Goal: Navigation & Orientation: Find specific page/section

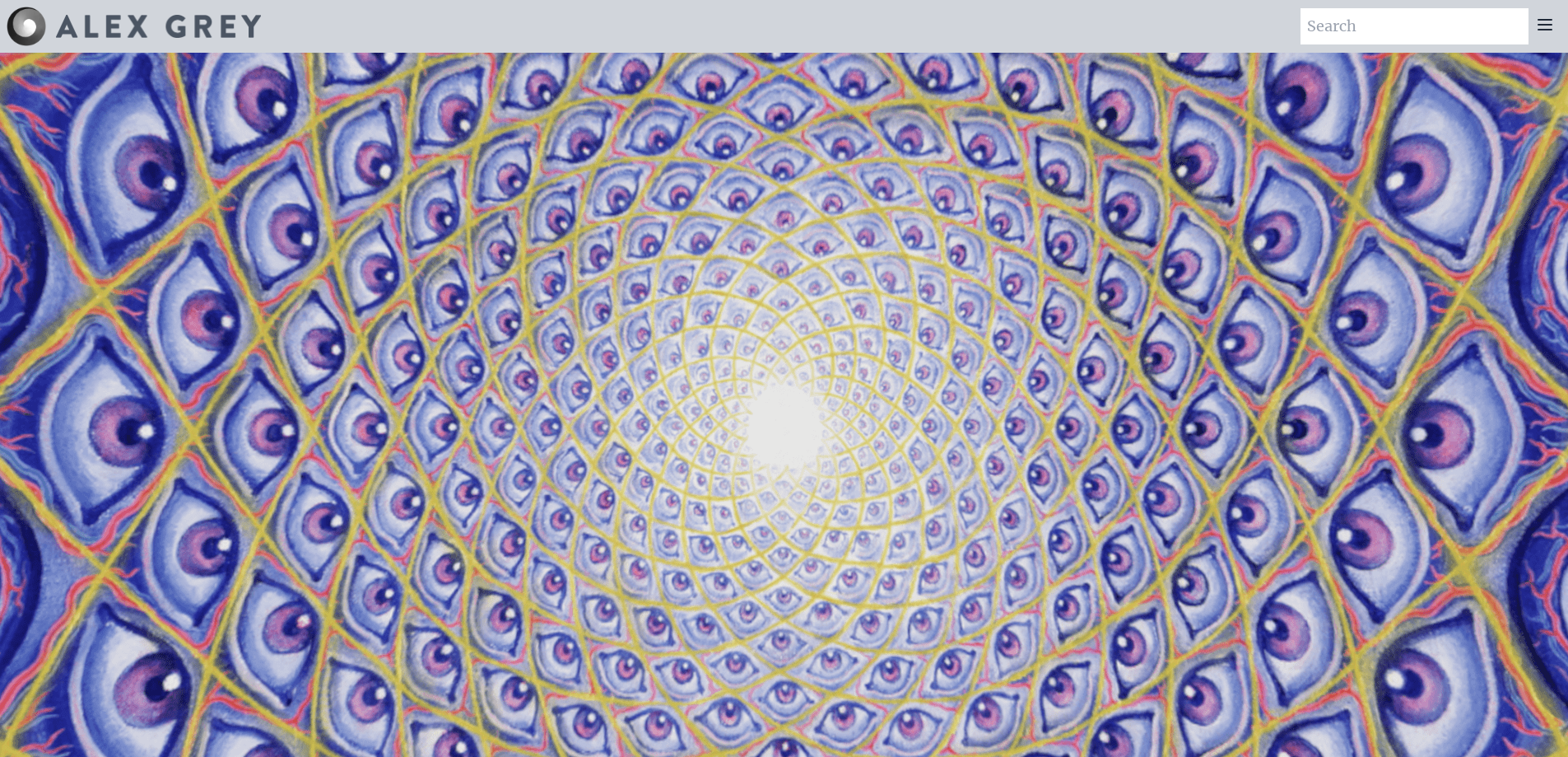
click at [1547, 20] on icon at bounding box center [1544, 24] width 13 height 10
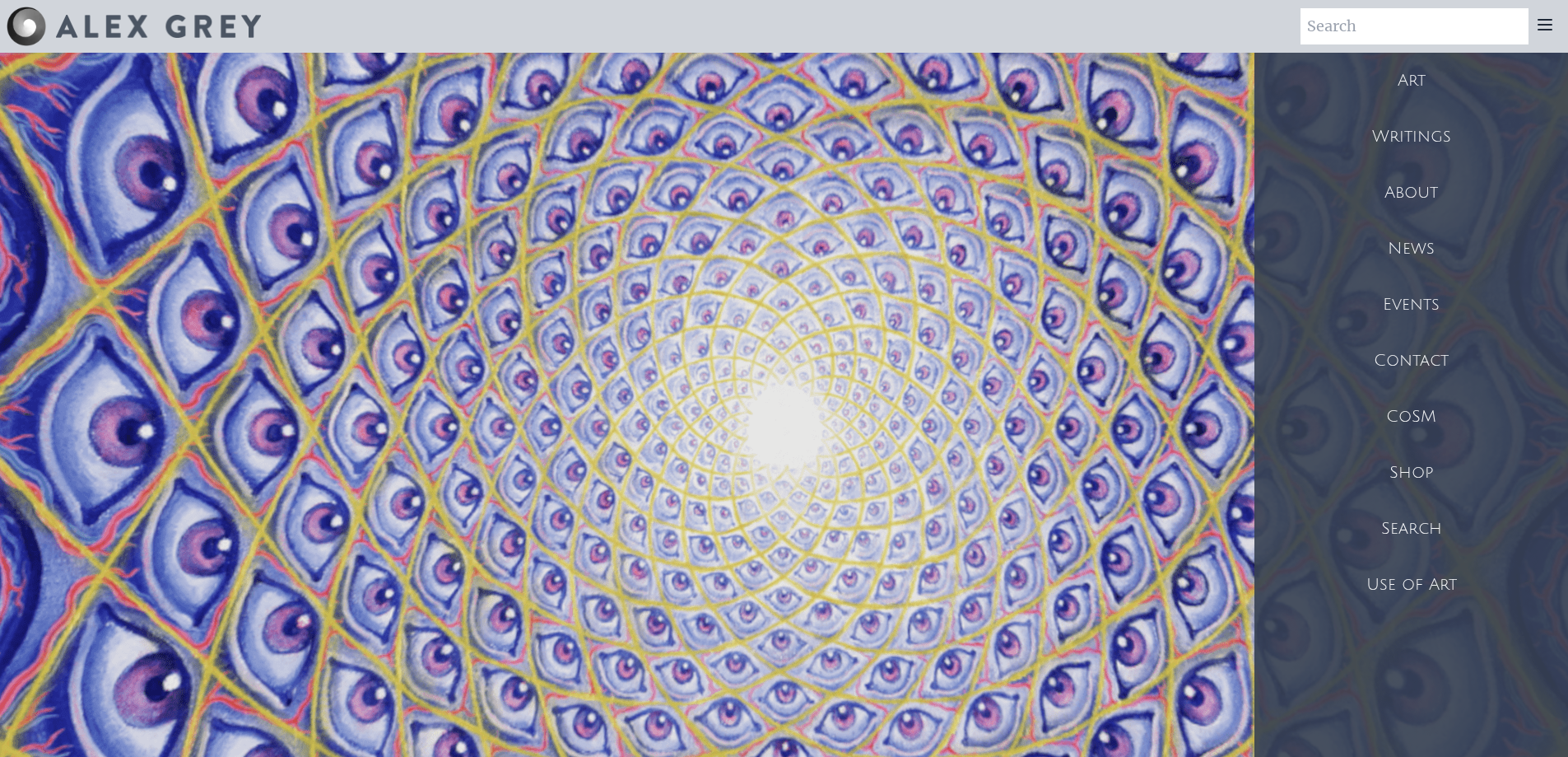
click at [1408, 465] on div "Shop" at bounding box center [1411, 472] width 314 height 56
